Goal: Task Accomplishment & Management: Use online tool/utility

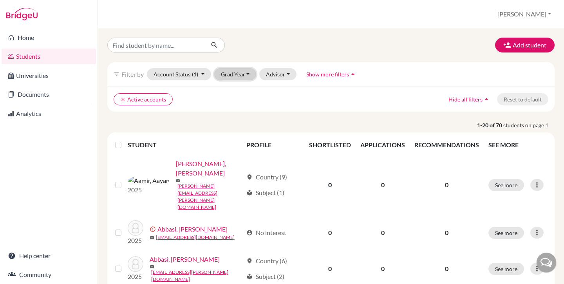
click at [234, 78] on button "Grad Year" at bounding box center [235, 74] width 42 height 12
click at [234, 90] on span "2026" at bounding box center [231, 90] width 14 height 9
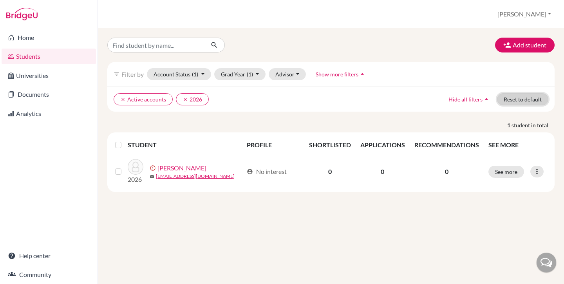
click at [528, 102] on button "Reset to default" at bounding box center [522, 99] width 51 height 12
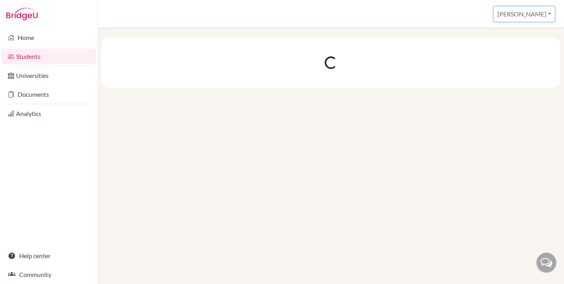
click at [539, 14] on button "[PERSON_NAME]" at bounding box center [524, 14] width 61 height 15
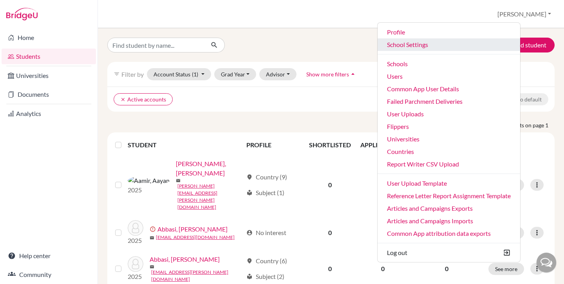
click at [436, 43] on link "School Settings" at bounding box center [448, 44] width 142 height 13
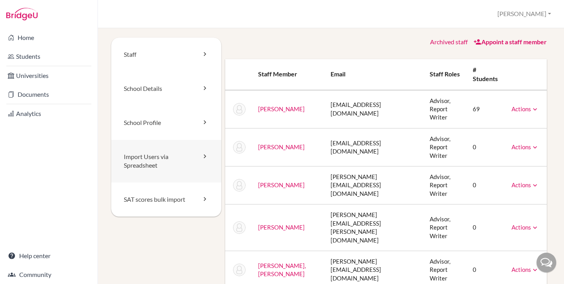
click at [161, 155] on link "Import Users via Spreadsheet" at bounding box center [166, 161] width 110 height 43
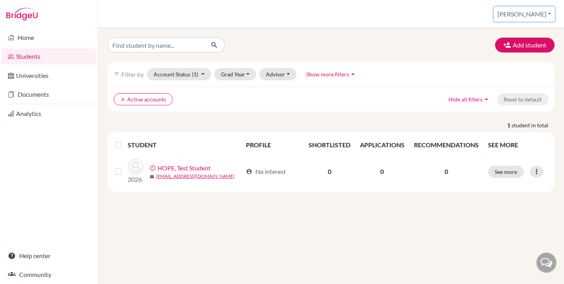
click at [535, 16] on button "[PERSON_NAME]" at bounding box center [524, 14] width 61 height 15
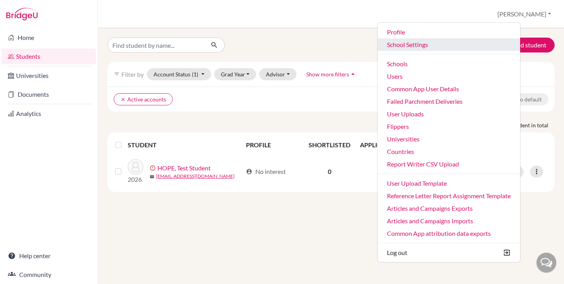
click at [443, 47] on link "School Settings" at bounding box center [448, 44] width 142 height 13
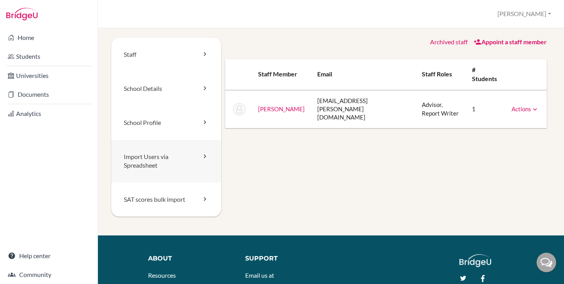
click at [155, 155] on link "Import Users via Spreadsheet" at bounding box center [166, 161] width 110 height 43
